Goal: Information Seeking & Learning: Learn about a topic

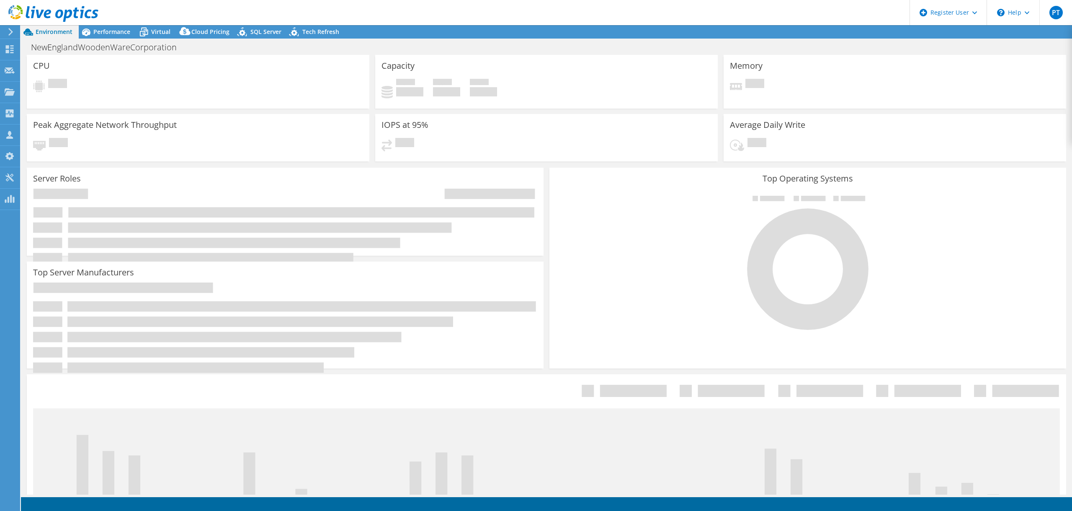
select select "USD"
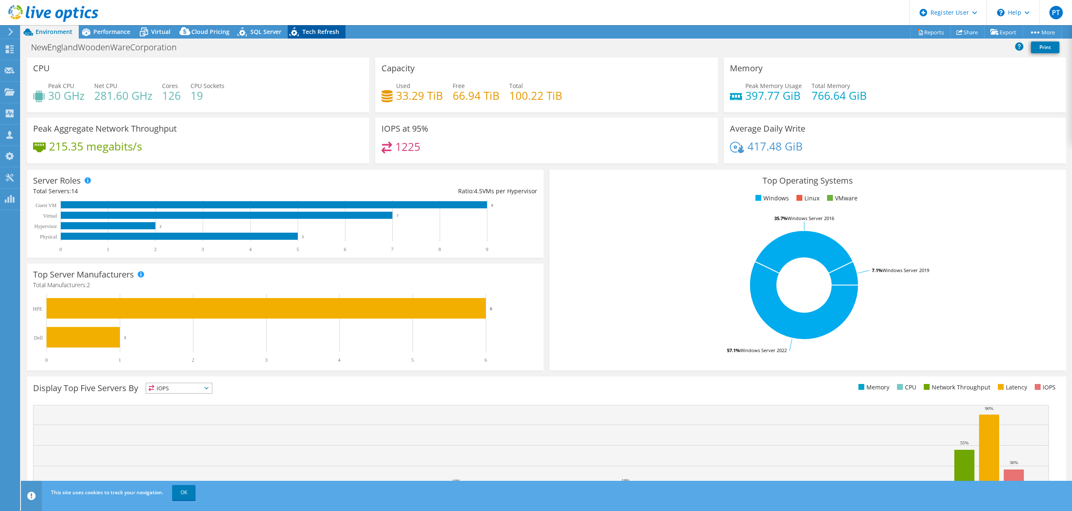
click at [320, 29] on span "Tech Refresh" at bounding box center [320, 32] width 37 height 8
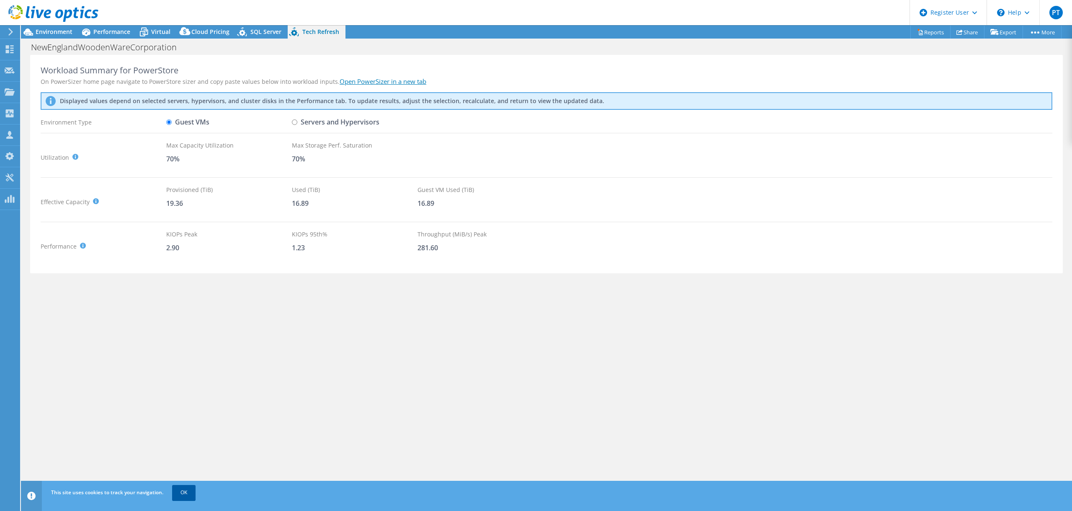
click at [188, 494] on link "OK" at bounding box center [183, 492] width 23 height 15
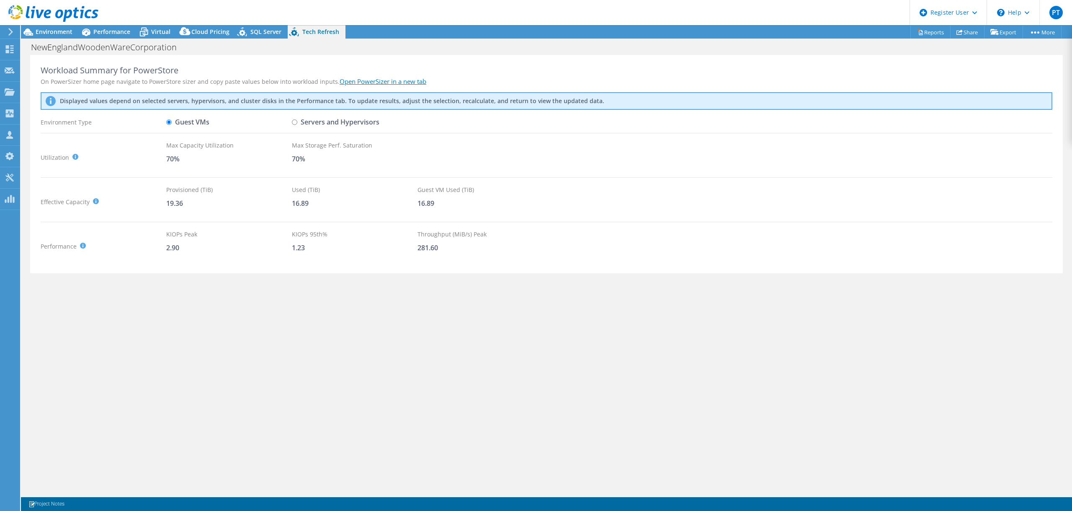
click at [51, 100] on icon at bounding box center [51, 101] width 10 height 10
click at [1031, 11] on div "\n Help" at bounding box center [1013, 12] width 53 height 25
click at [925, 30] on link "Reports" at bounding box center [931, 32] width 40 height 13
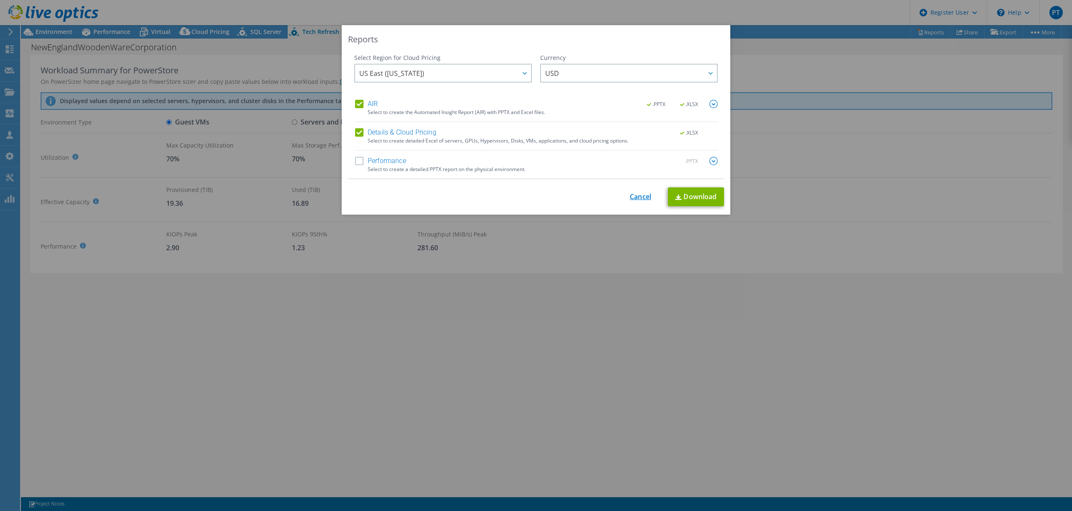
click at [641, 195] on link "Cancel" at bounding box center [640, 197] width 21 height 8
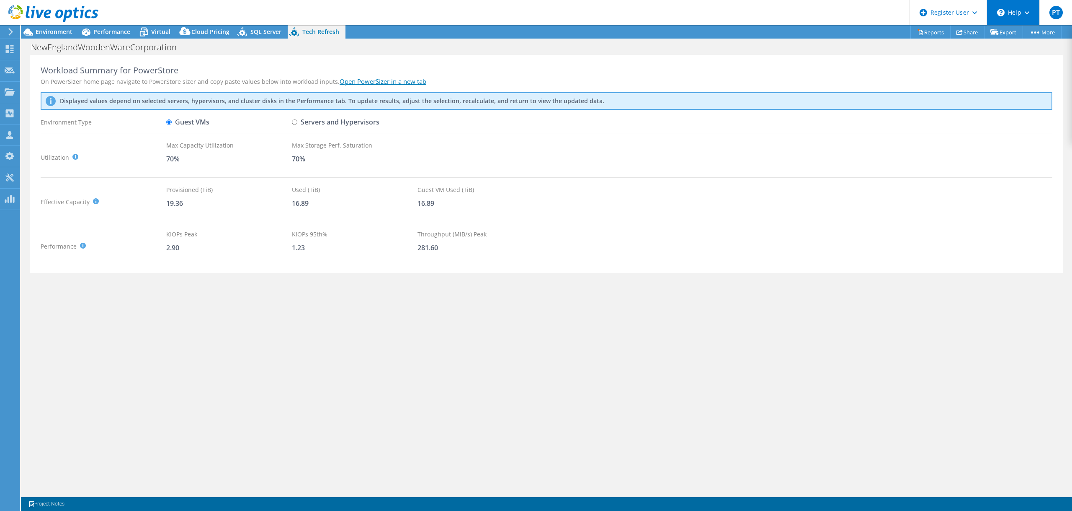
click at [1027, 8] on div "\n Help" at bounding box center [1013, 12] width 53 height 25
click at [1028, 33] on link "Explore Helpful Articles" at bounding box center [1033, 36] width 93 height 21
